Goal: Information Seeking & Learning: Learn about a topic

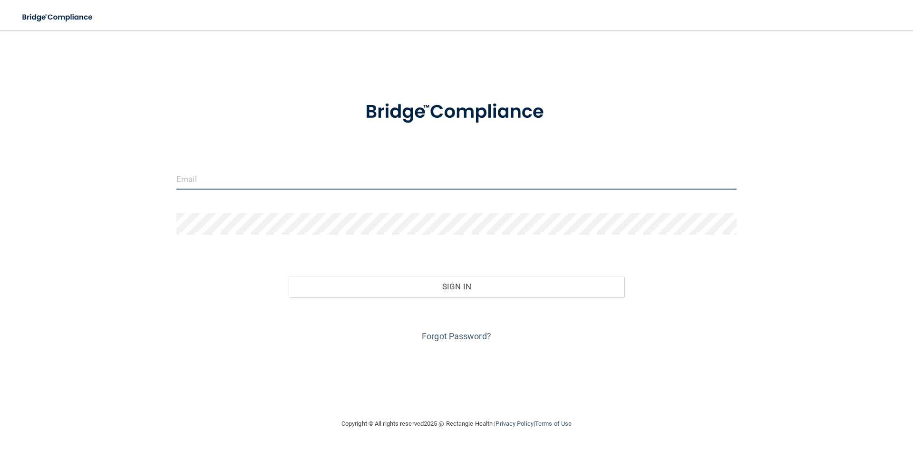
click at [200, 185] on input "email" at bounding box center [456, 178] width 560 height 21
type input "[EMAIL_ADDRESS][DOMAIN_NAME]"
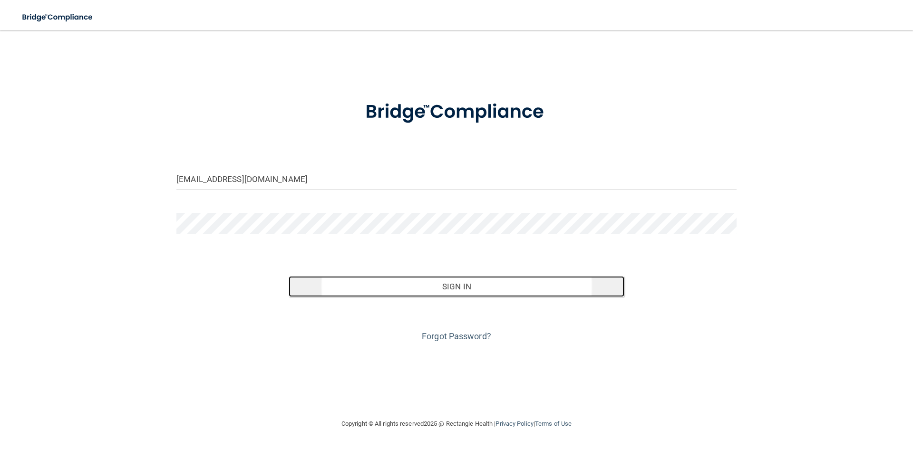
click at [446, 289] on button "Sign In" at bounding box center [457, 286] width 336 height 21
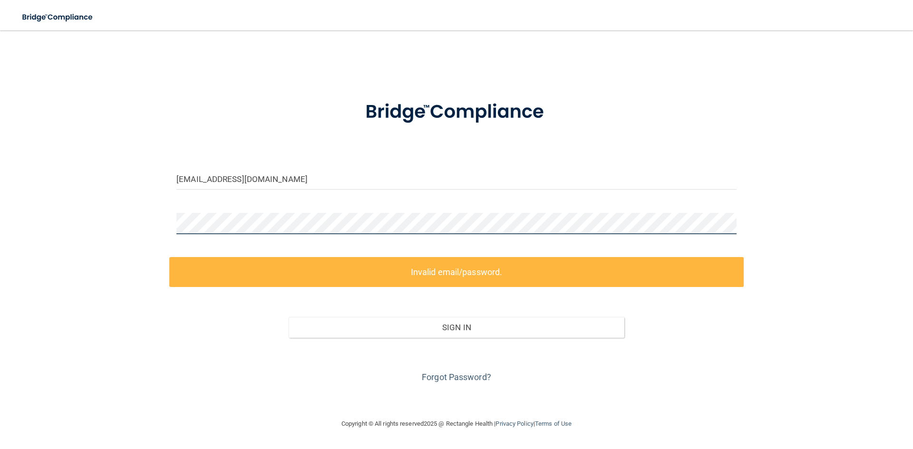
click at [0, 190] on main "[EMAIL_ADDRESS][DOMAIN_NAME] Invalid email/password. You don't have permission …" at bounding box center [456, 239] width 913 height 419
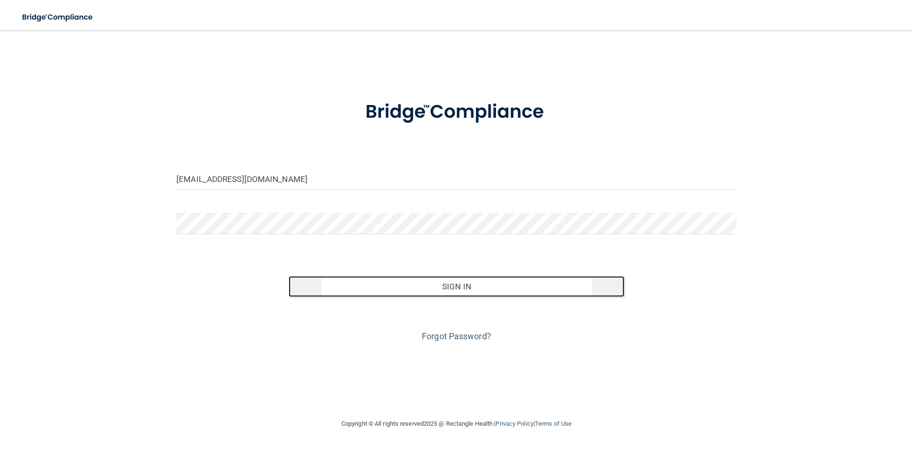
click at [450, 281] on button "Sign In" at bounding box center [457, 286] width 336 height 21
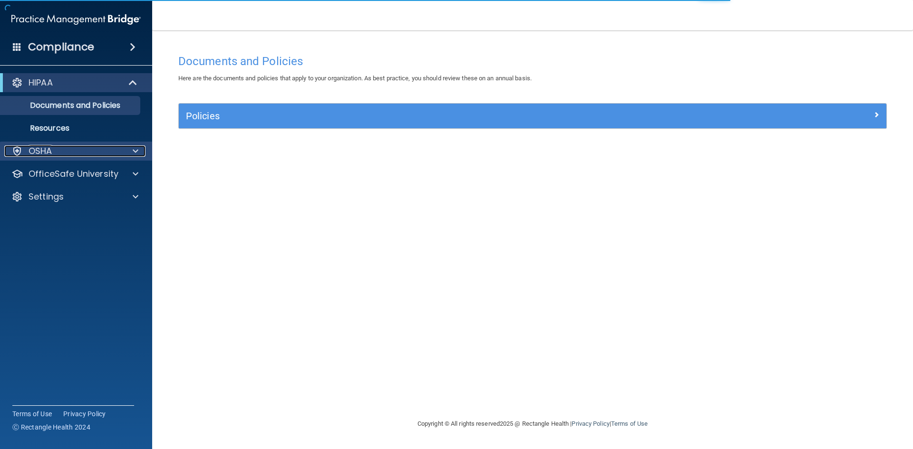
click at [139, 152] on div at bounding box center [134, 150] width 24 height 11
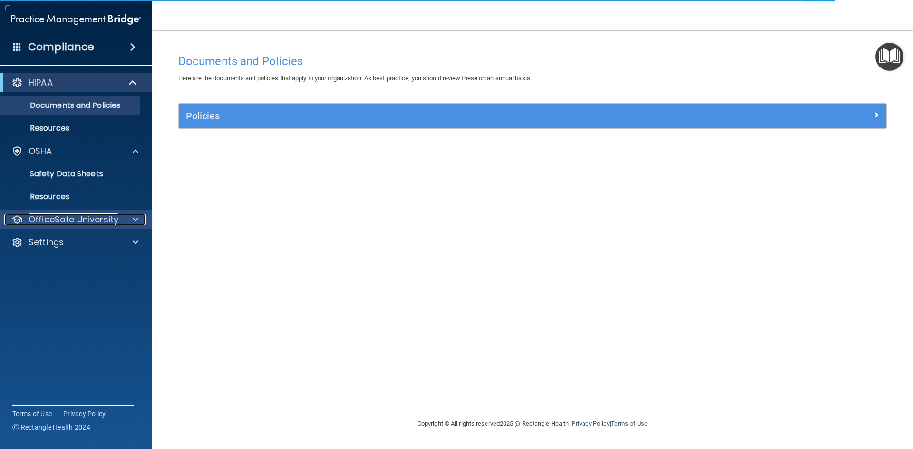
click at [137, 217] on span at bounding box center [136, 219] width 6 height 11
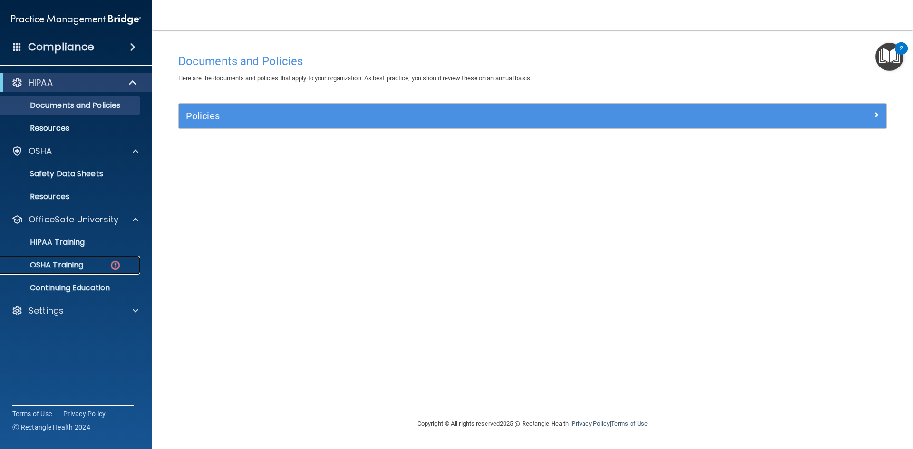
click at [81, 262] on p "OSHA Training" at bounding box center [44, 265] width 77 height 10
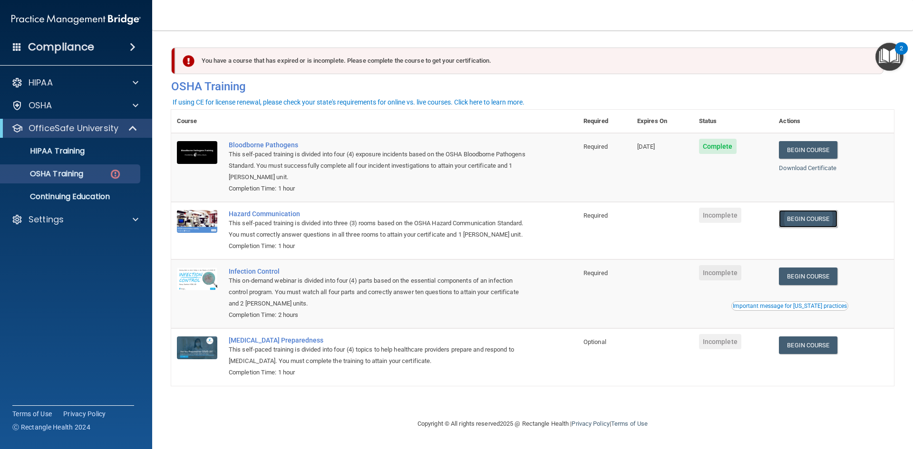
click at [813, 221] on link "Begin Course" at bounding box center [808, 219] width 58 height 18
